Goal: Task Accomplishment & Management: Complete application form

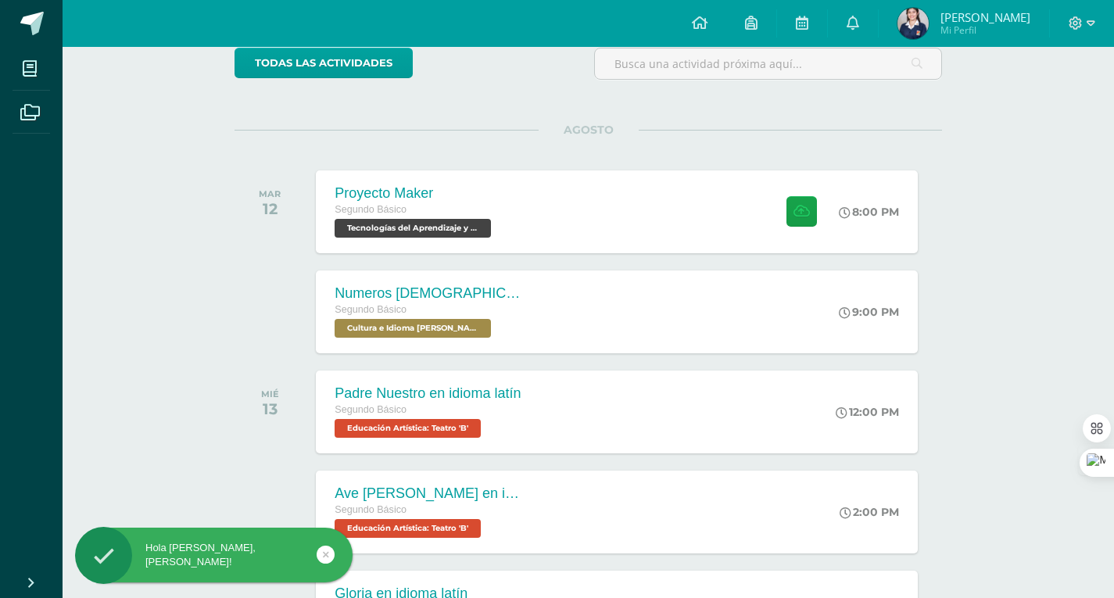
scroll to position [156, 0]
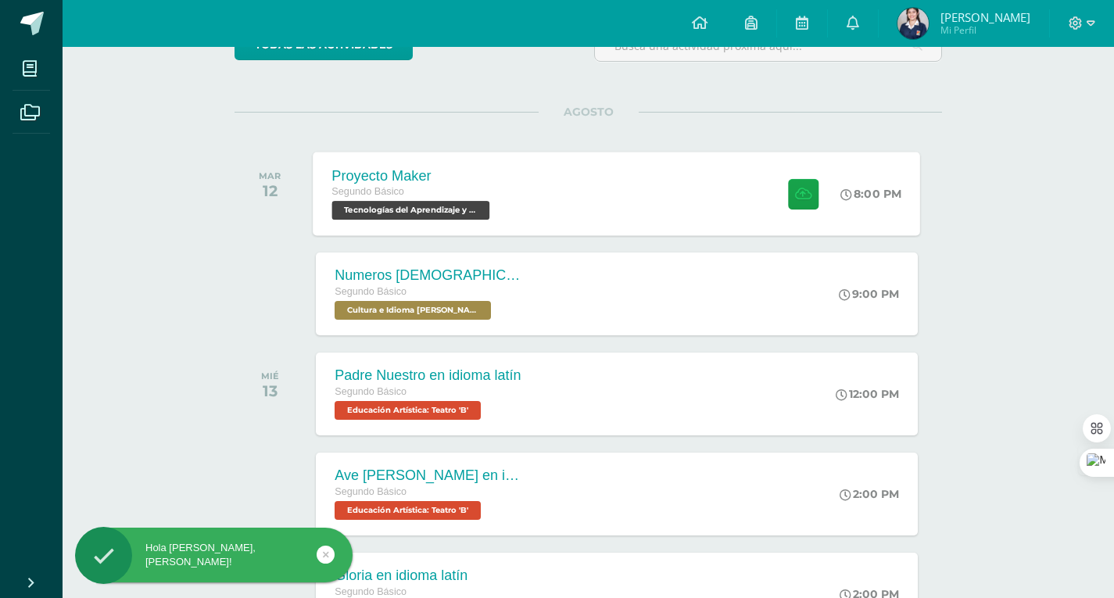
click at [688, 204] on div "Proyecto Maker Segundo Básico Tecnologías del Aprendizaje y la Comunicación 'B'…" at bounding box center [616, 194] width 607 height 84
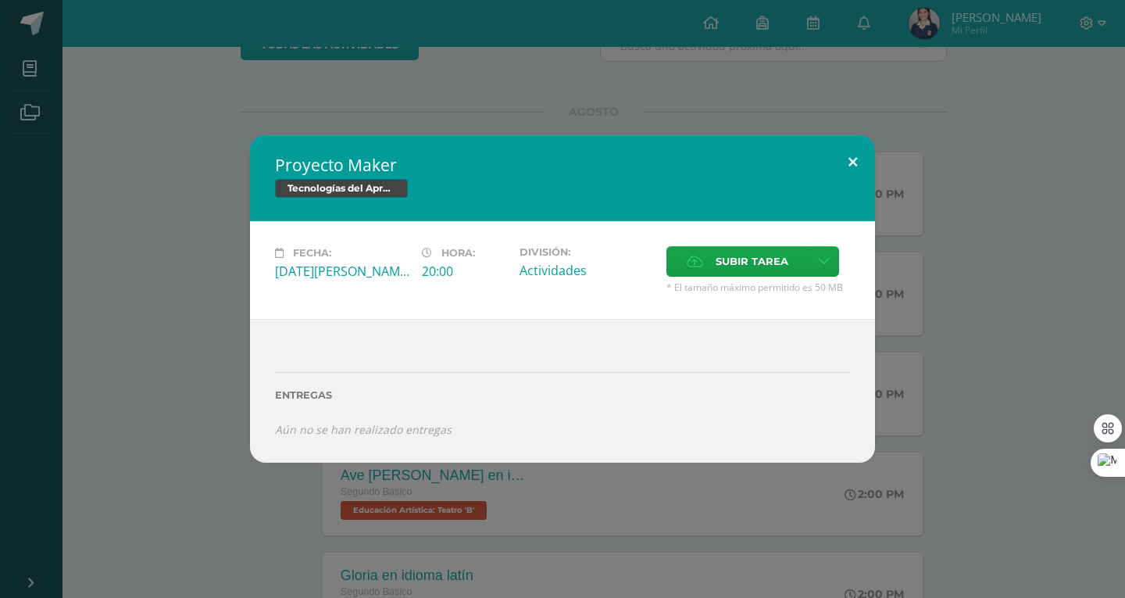
click at [849, 161] on button at bounding box center [853, 161] width 45 height 53
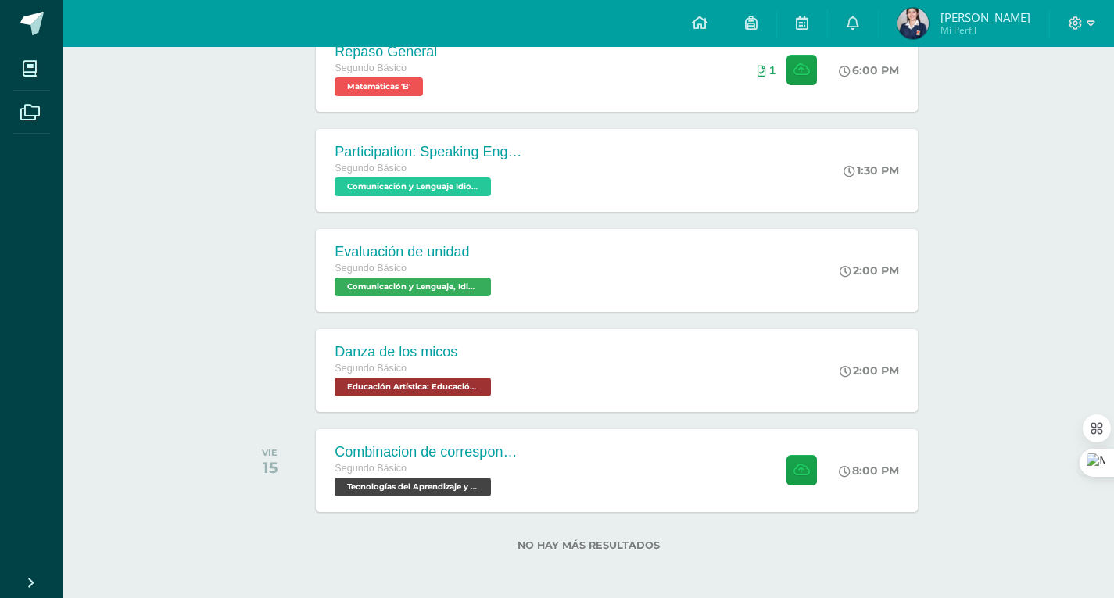
scroll to position [783, 0]
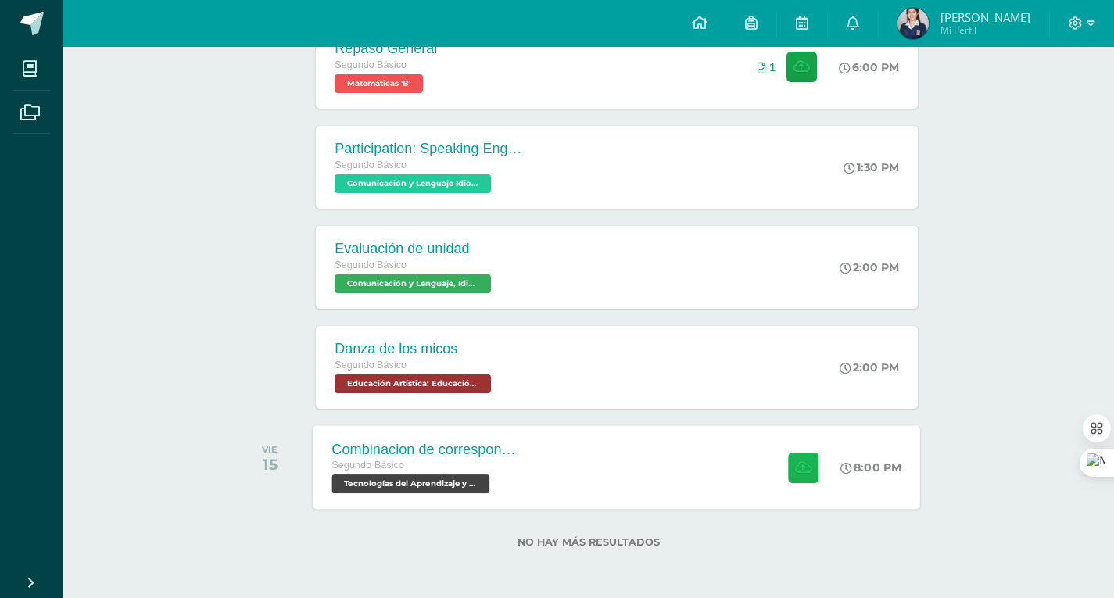
click at [807, 465] on icon at bounding box center [803, 466] width 16 height 13
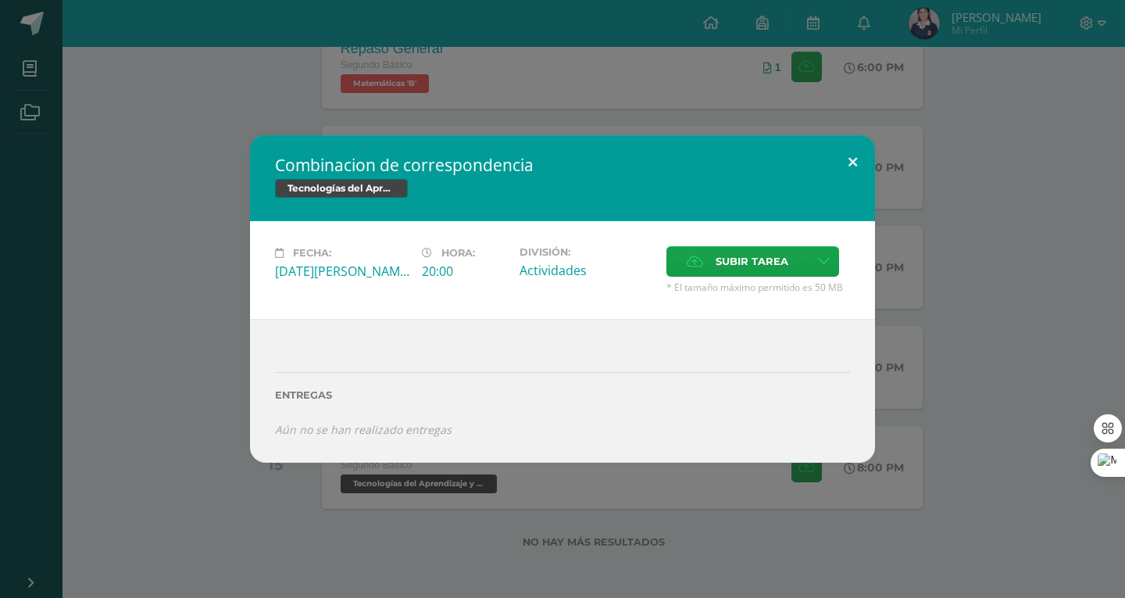
click at [859, 161] on button at bounding box center [853, 161] width 45 height 53
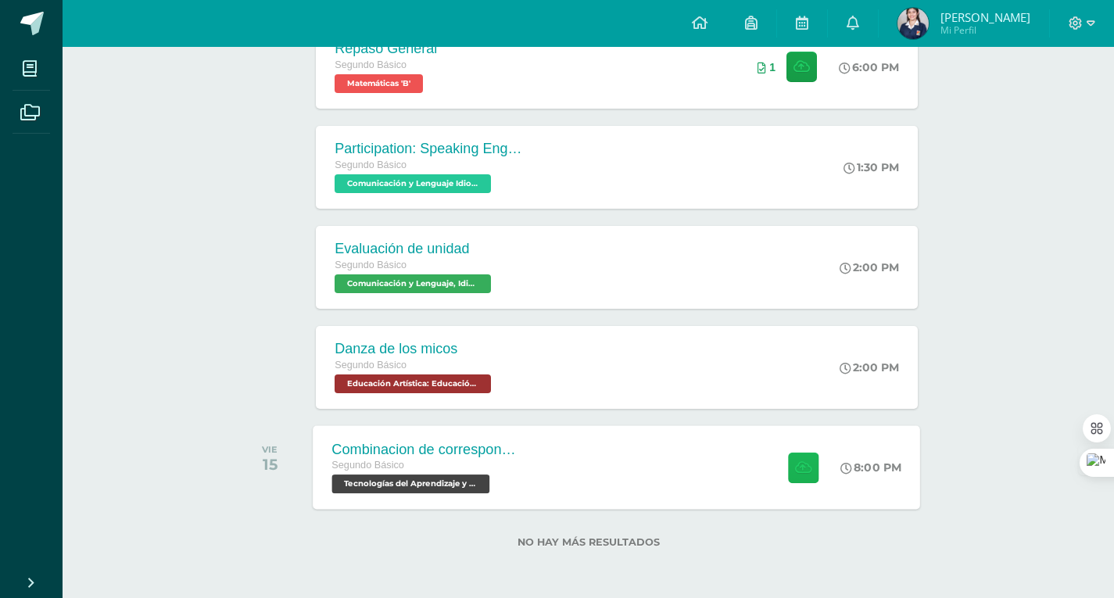
click at [804, 462] on icon at bounding box center [803, 466] width 16 height 13
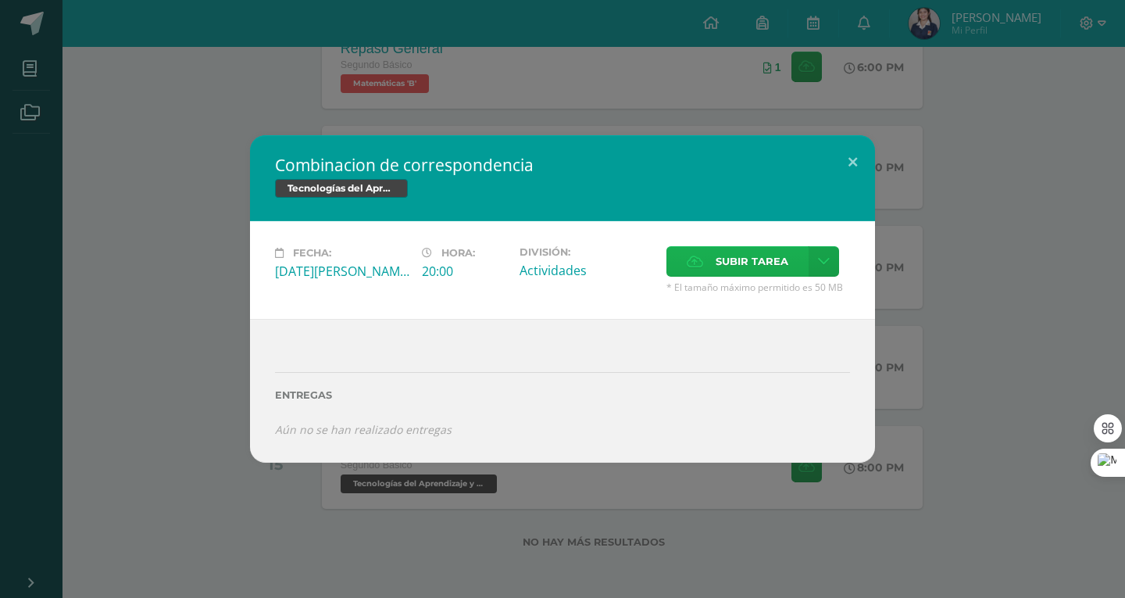
click at [738, 256] on span "Subir tarea" at bounding box center [752, 261] width 73 height 29
click at [0, 0] on input "Subir tarea" at bounding box center [0, 0] width 0 height 0
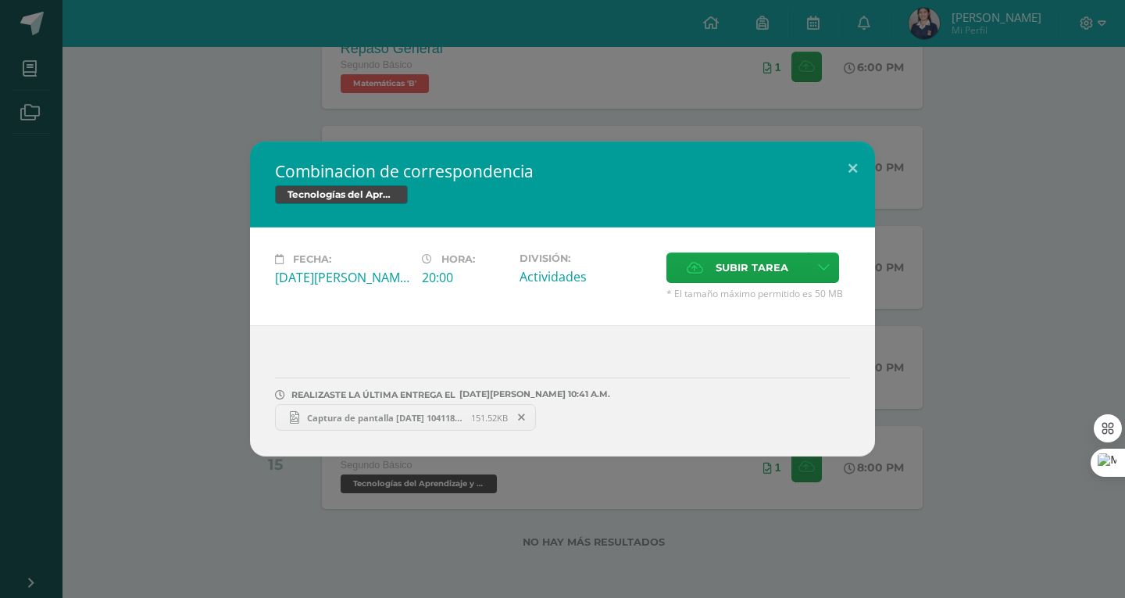
click at [338, 417] on span "Captura de pantalla 2025-08-12 104118.png" at bounding box center [385, 418] width 172 height 12
click at [851, 166] on button at bounding box center [853, 167] width 45 height 53
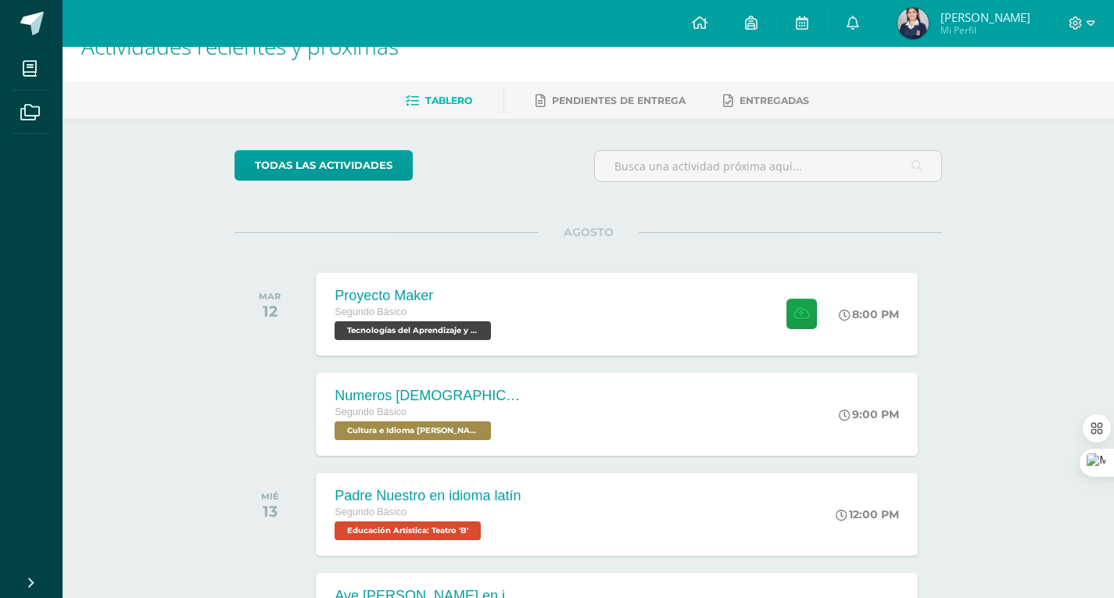
scroll to position [0, 0]
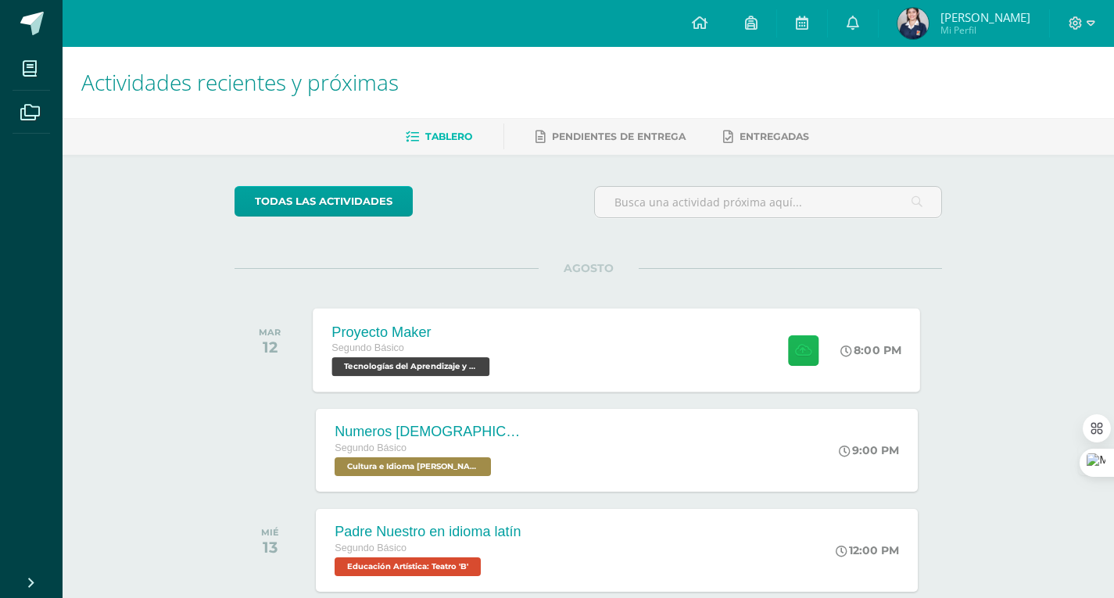
click at [801, 344] on icon at bounding box center [803, 349] width 16 height 13
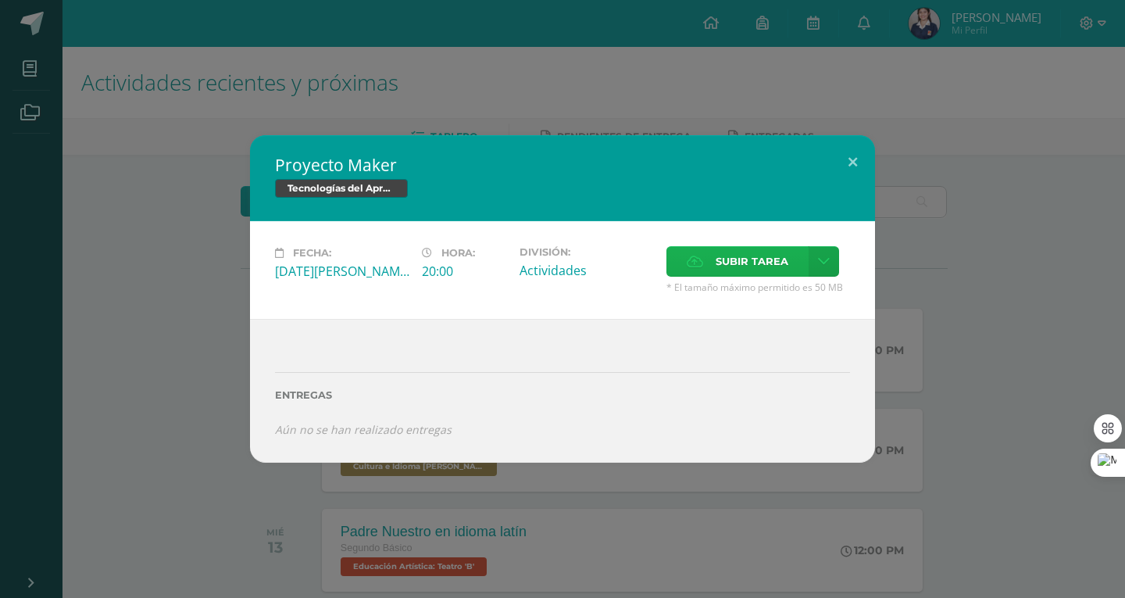
click at [775, 266] on span "Subir tarea" at bounding box center [752, 261] width 73 height 29
click at [0, 0] on input "Subir tarea" at bounding box center [0, 0] width 0 height 0
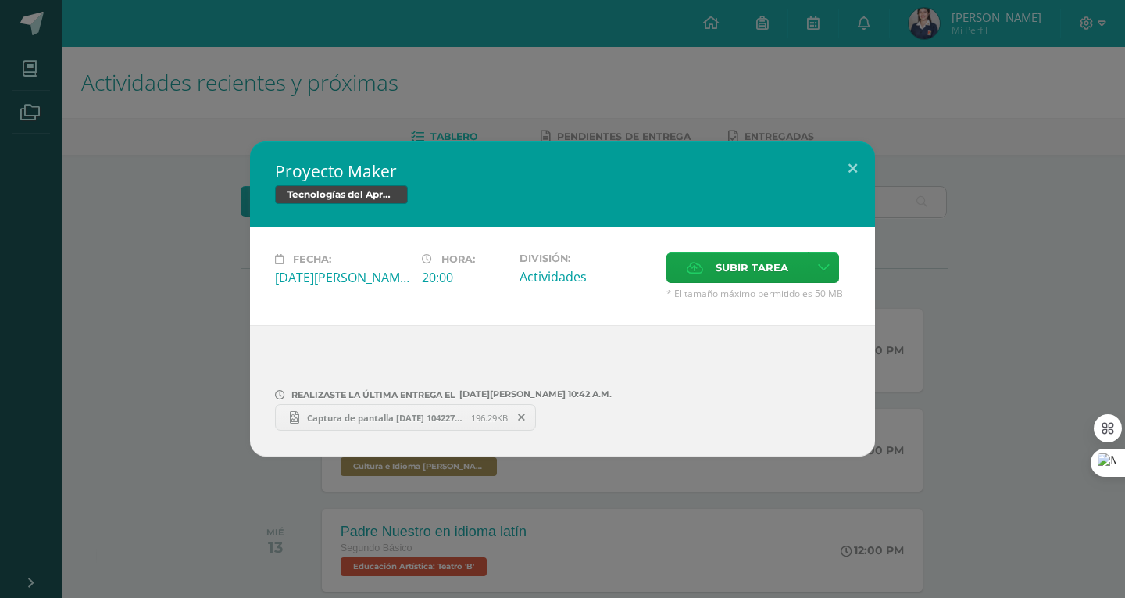
click at [375, 420] on span "Captura de pantalla 2025-08-12 104227.png" at bounding box center [385, 418] width 172 height 12
click at [852, 168] on button at bounding box center [853, 167] width 45 height 53
